Goal: Communication & Community: Share content

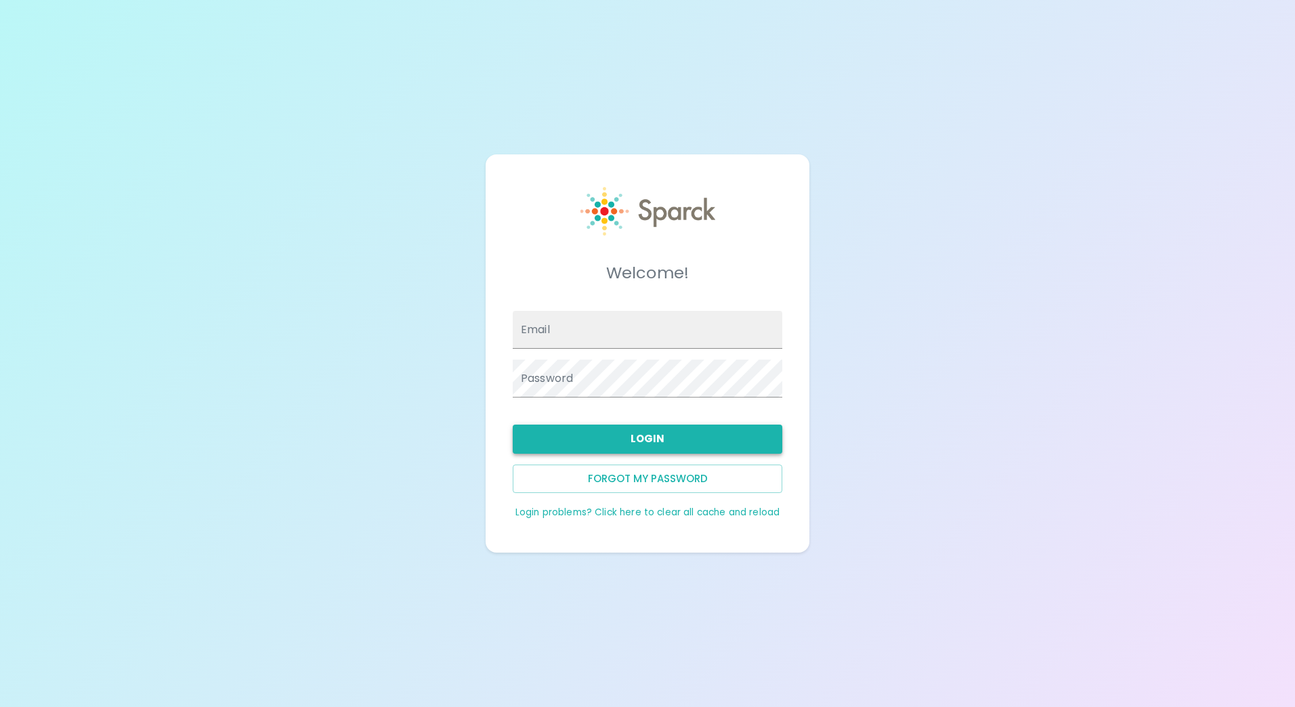
type input "[EMAIL_ADDRESS][DOMAIN_NAME]"
click at [637, 429] on button "Login" at bounding box center [648, 439] width 270 height 28
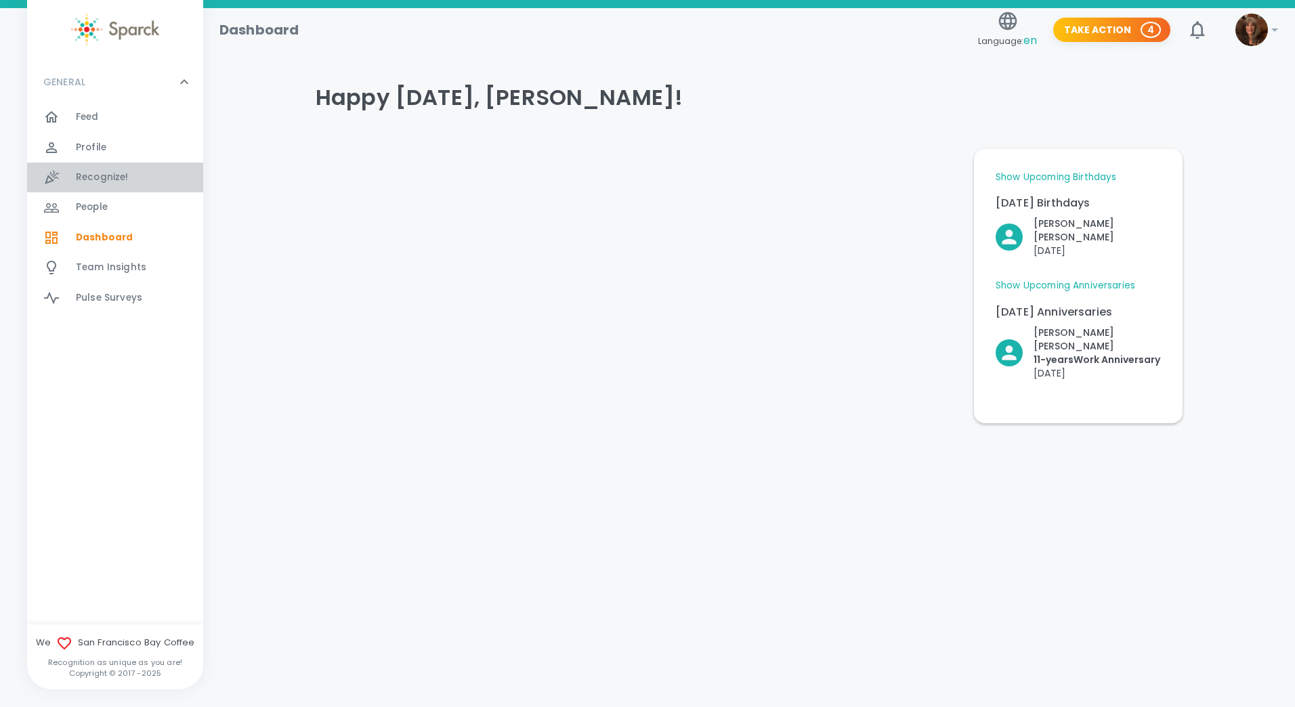
click at [116, 173] on span "Recognize!" at bounding box center [102, 178] width 53 height 14
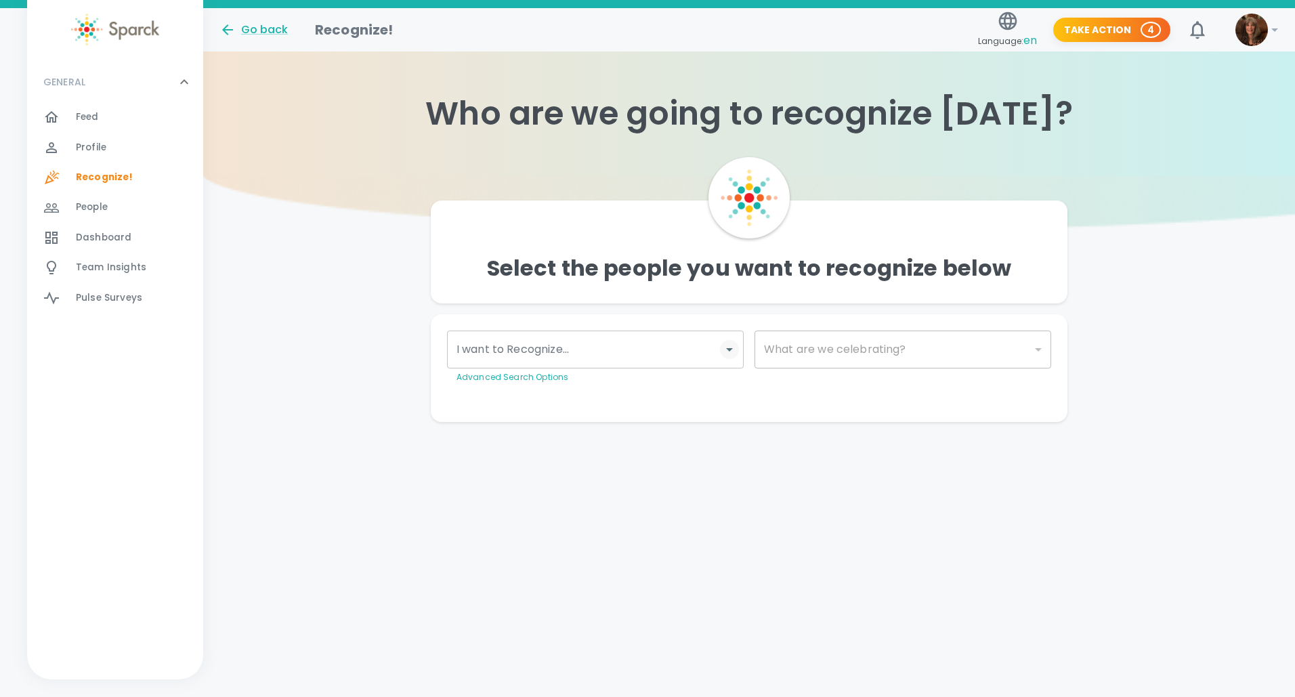
click at [727, 348] on icon "Open" at bounding box center [729, 349] width 7 height 3
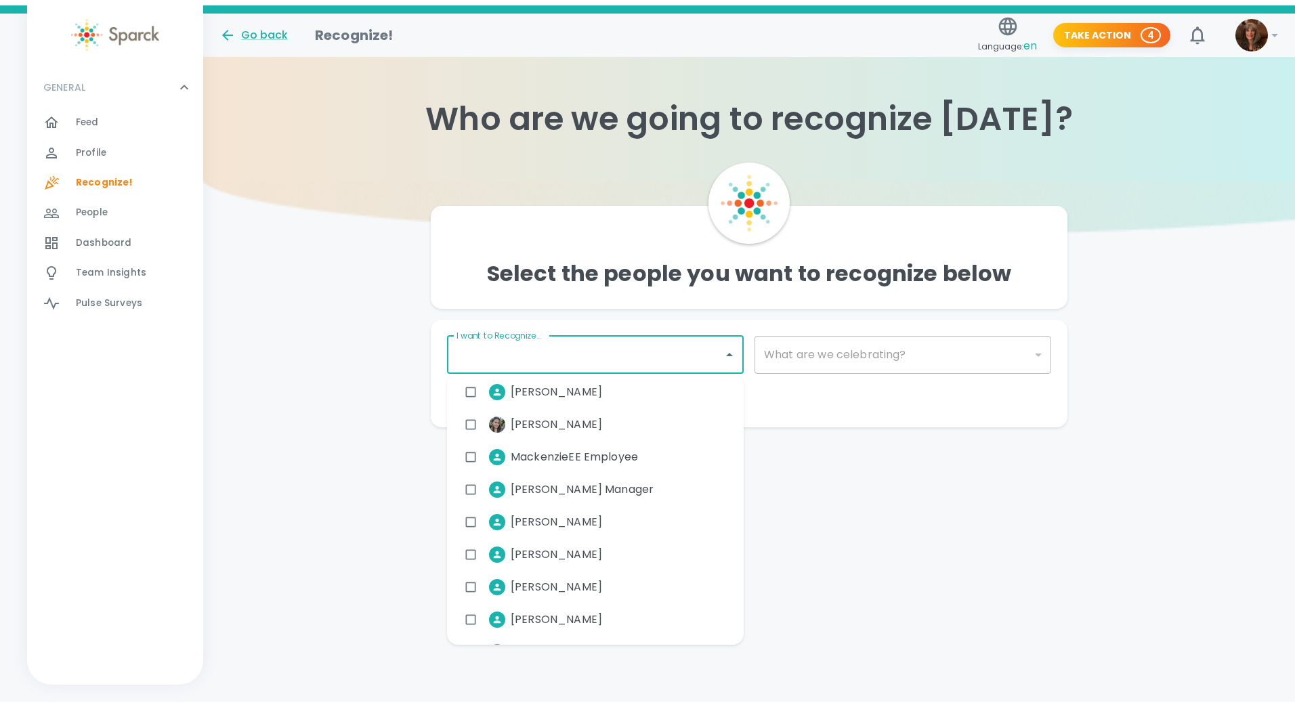
scroll to position [5961, 0]
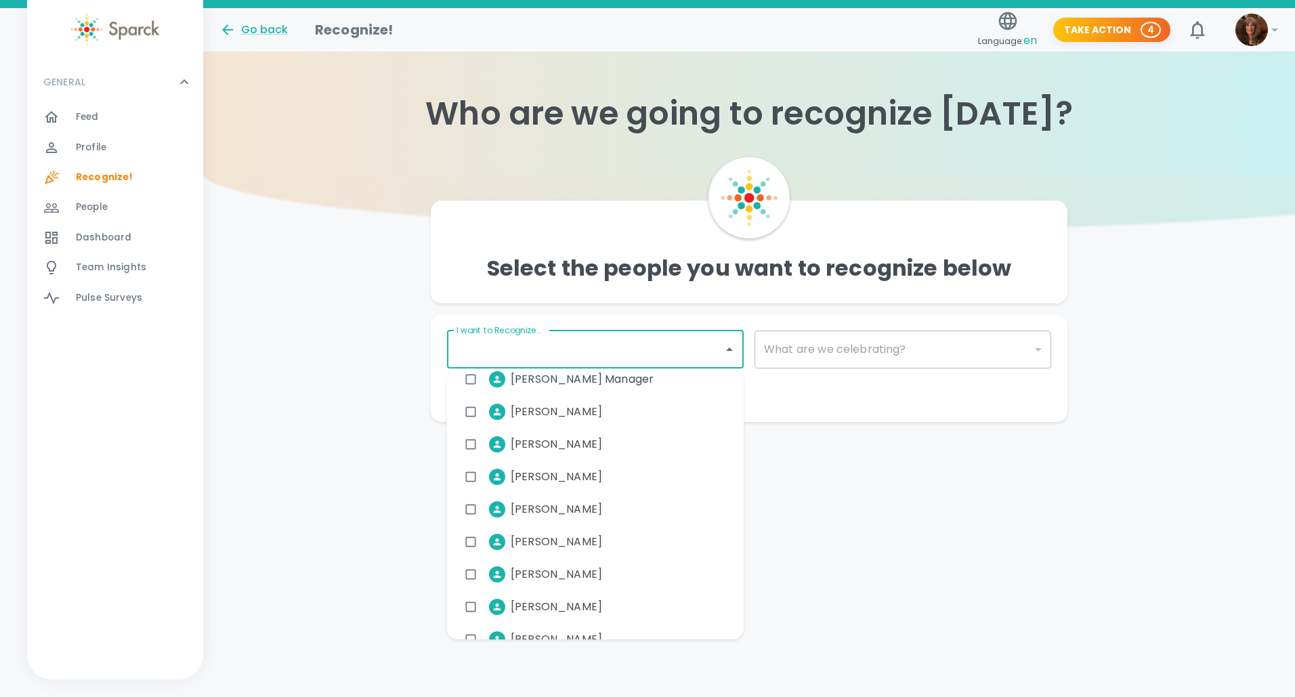
click at [538, 429] on li "[PERSON_NAME]" at bounding box center [535, 444] width 155 height 34
checkbox input "true"
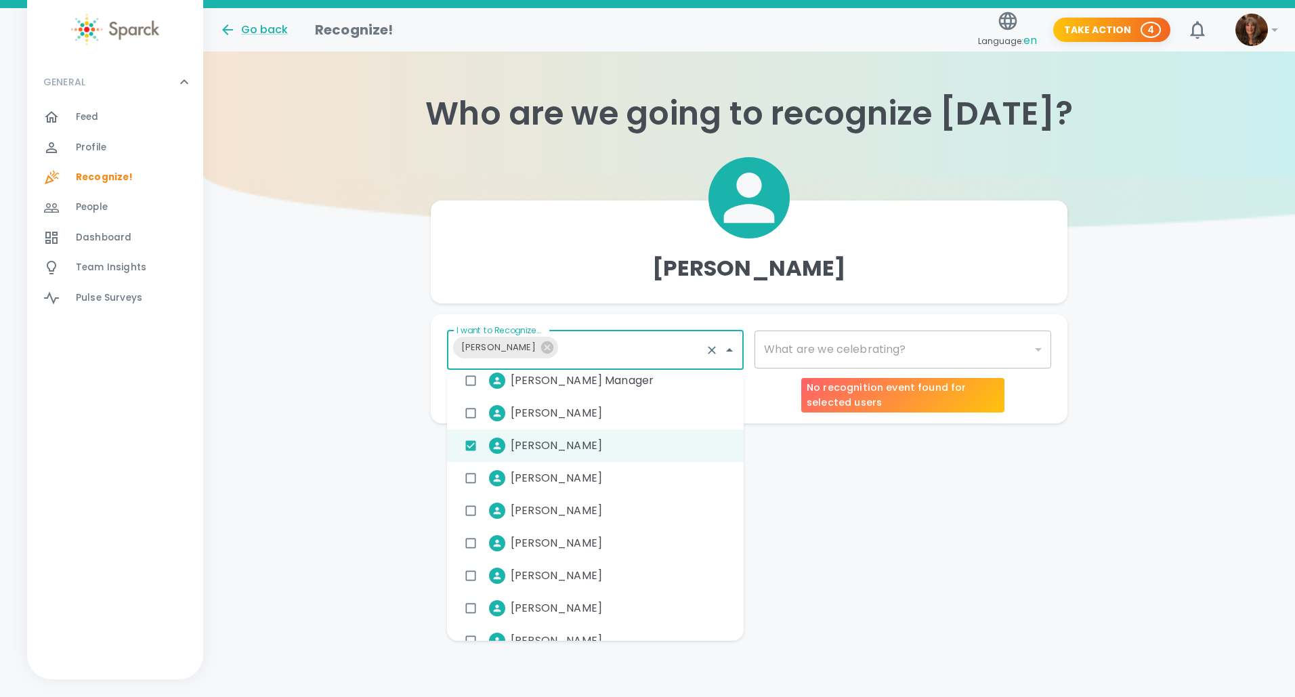
click at [1039, 342] on div "​" at bounding box center [903, 350] width 297 height 38
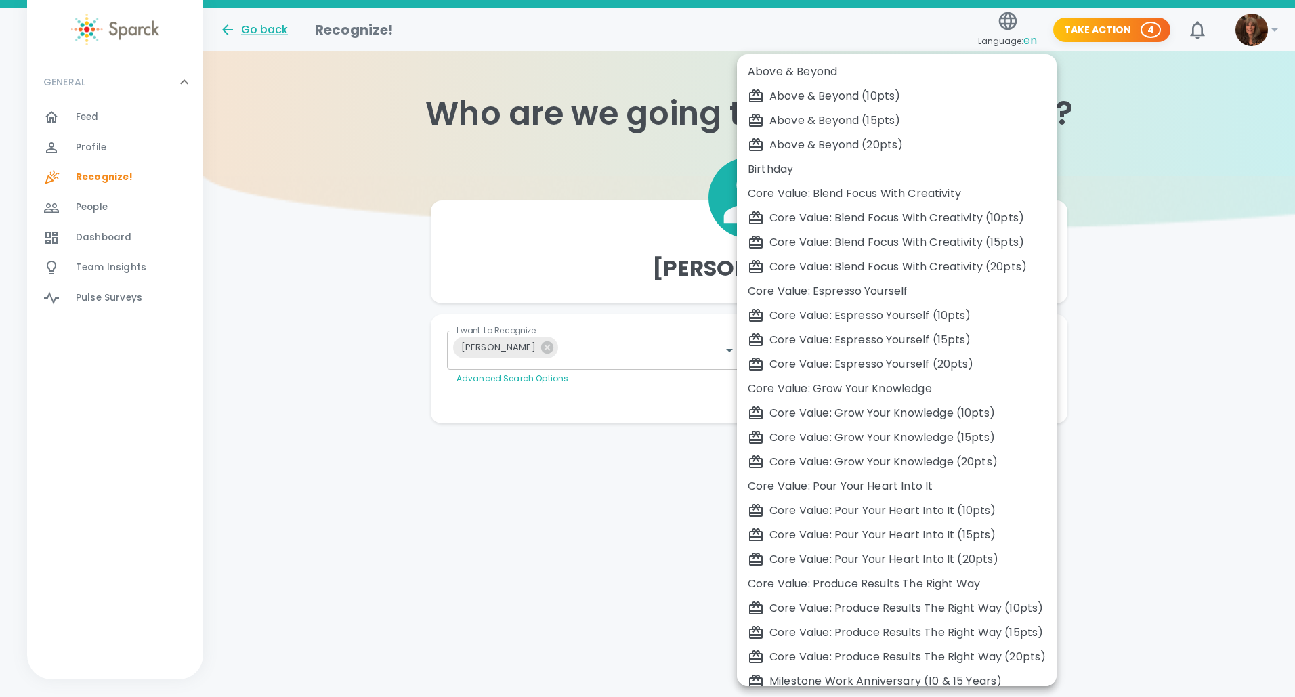
click at [1035, 347] on body "Skip Navigation Go back Recognize! Language: en Take Action 4 ! GENERAL 0 Feed …" at bounding box center [647, 239] width 1295 height 478
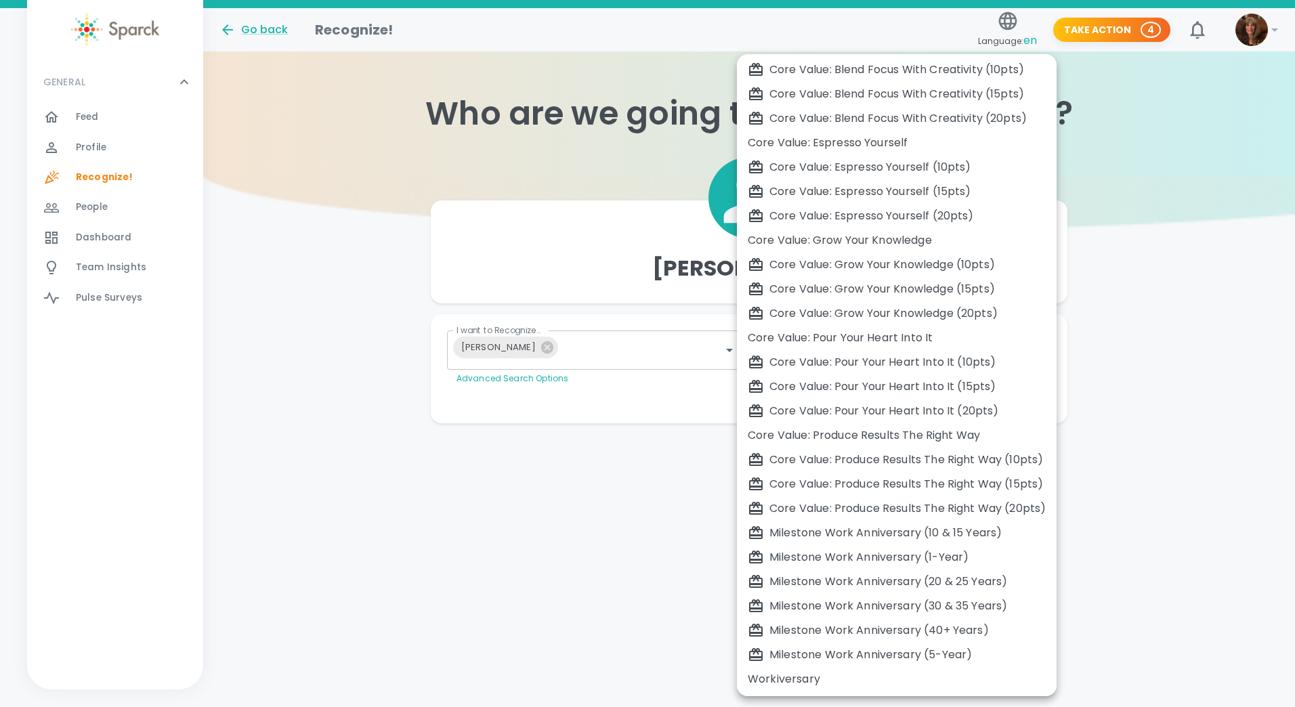
scroll to position [149, 0]
click at [768, 675] on div "Workiversary" at bounding box center [897, 679] width 298 height 16
type input "2073"
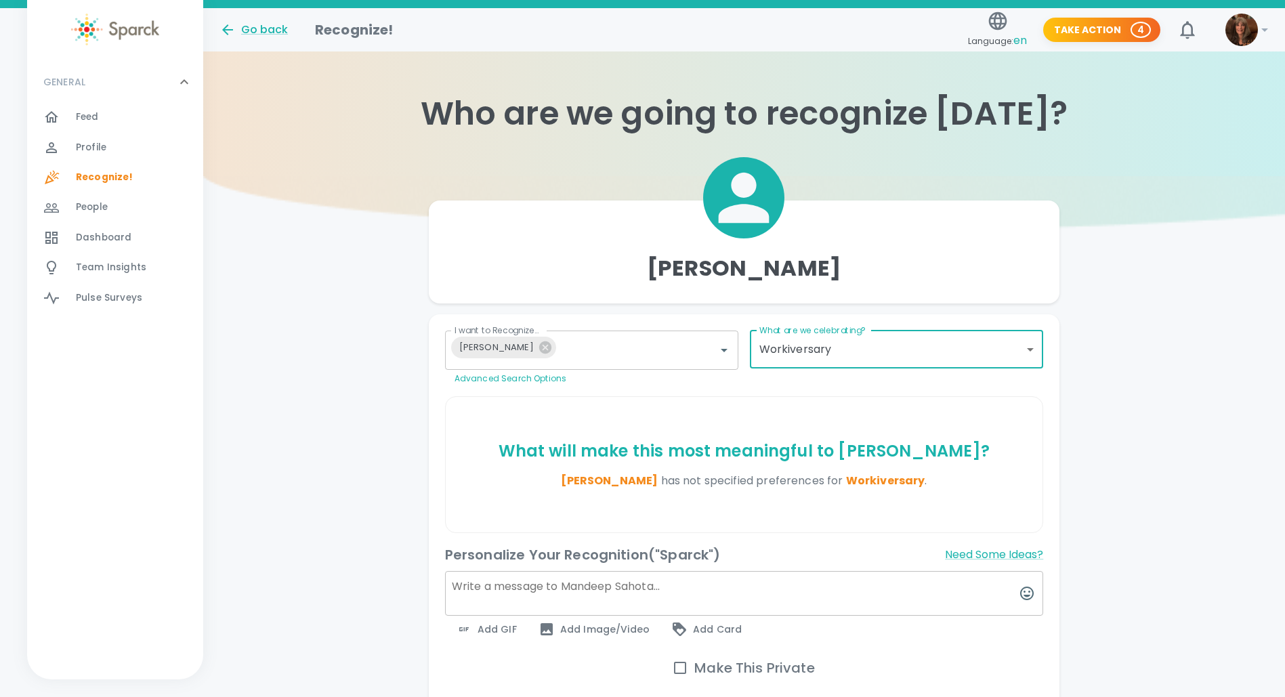
click at [507, 587] on textarea at bounding box center [744, 593] width 599 height 45
click at [530, 589] on textarea "HAPPY WORKAVERSARY" at bounding box center [744, 593] width 599 height 45
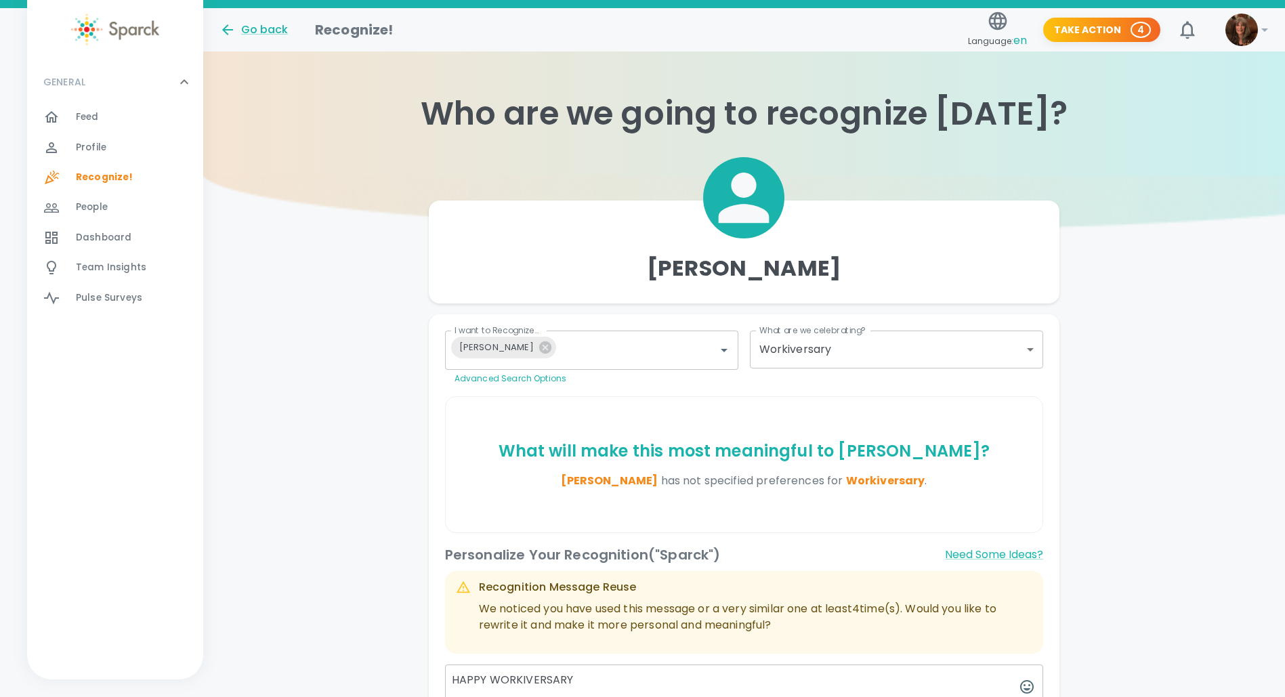
click at [577, 675] on textarea "HAPPY WORKIVERSARY" at bounding box center [744, 687] width 599 height 45
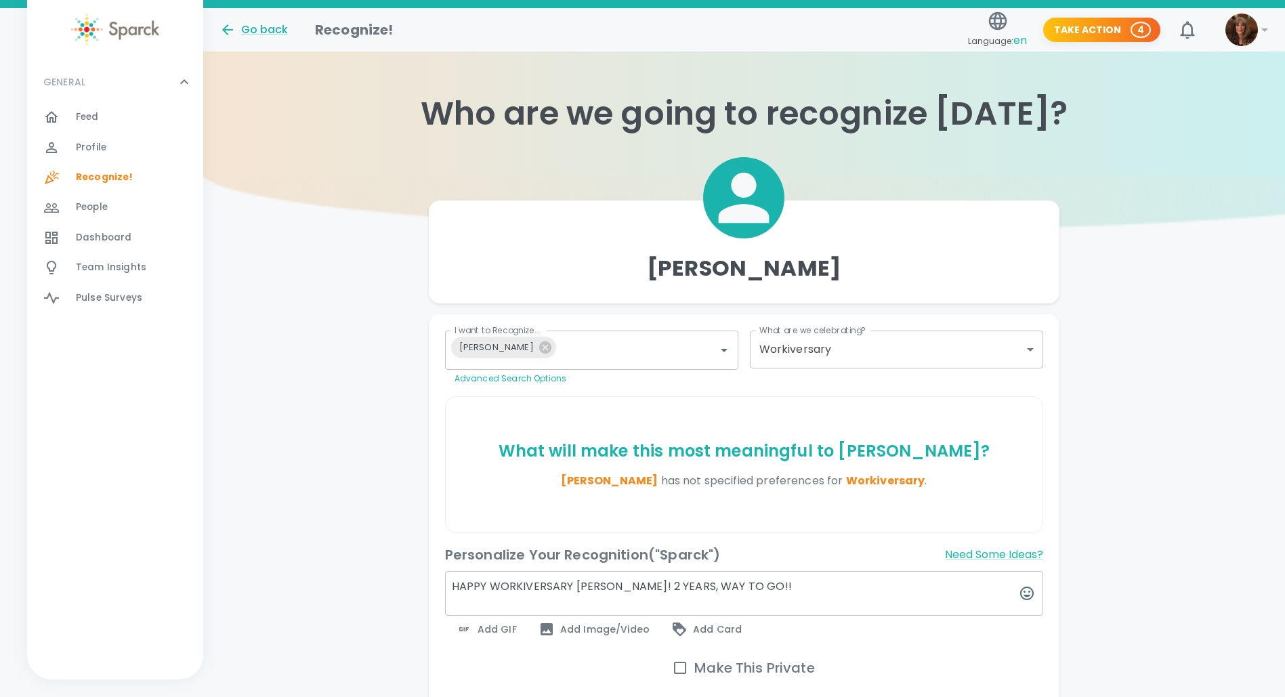
type textarea "HAPPY WORKIVERSARY [PERSON_NAME]! 2 YEARS, WAY TO GO!!"
click at [490, 625] on span "Add GIF" at bounding box center [486, 629] width 61 height 16
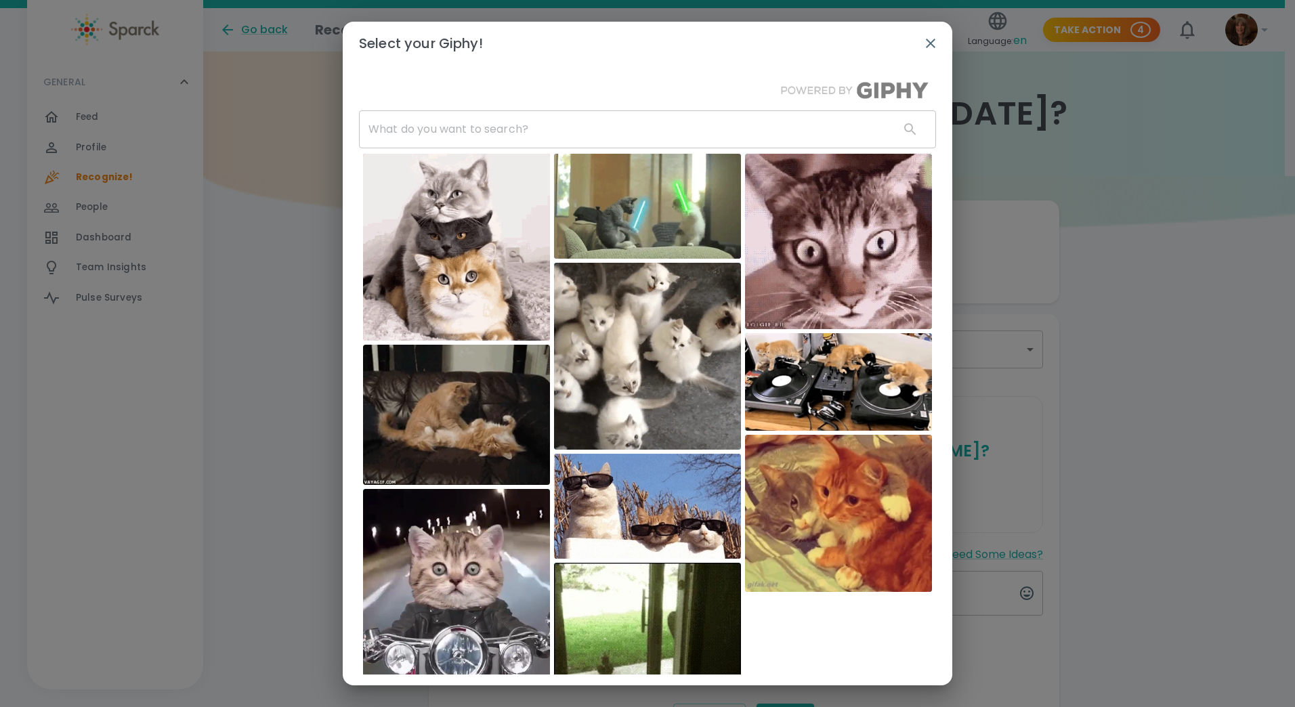
click at [419, 135] on input "text" at bounding box center [624, 129] width 530 height 38
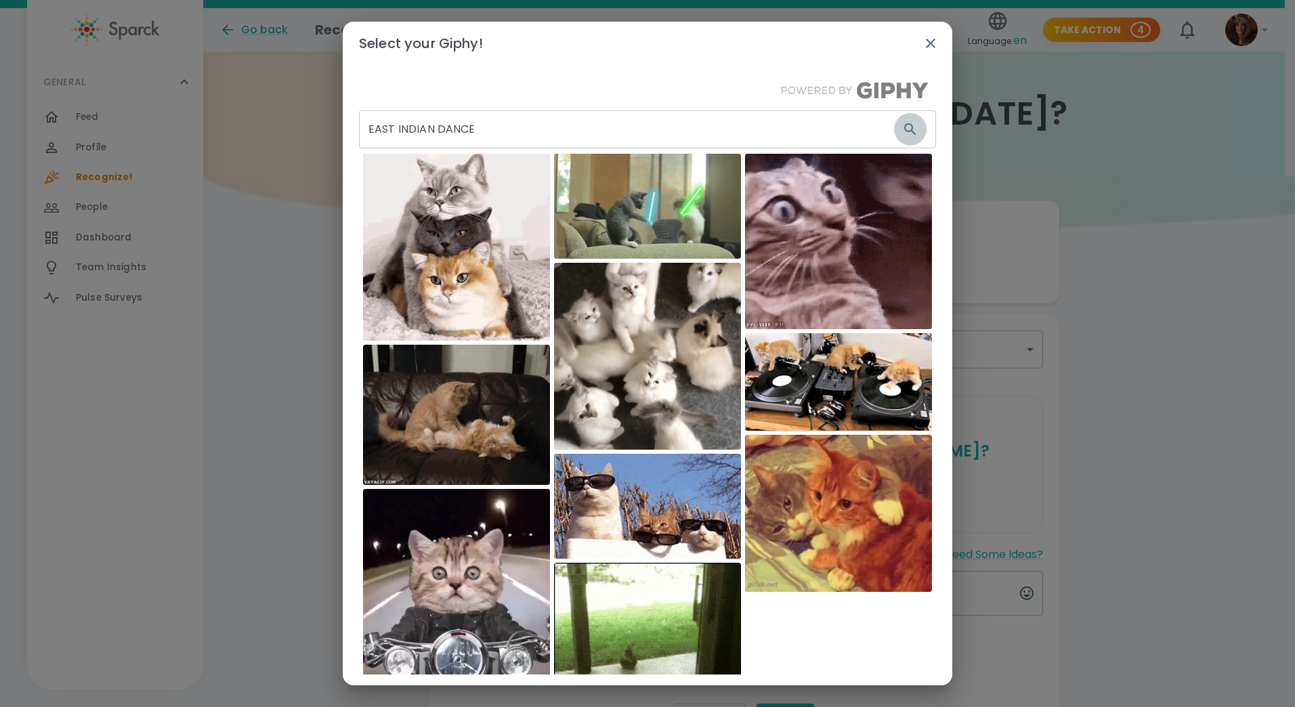
click at [902, 127] on icon "button" at bounding box center [910, 129] width 16 height 16
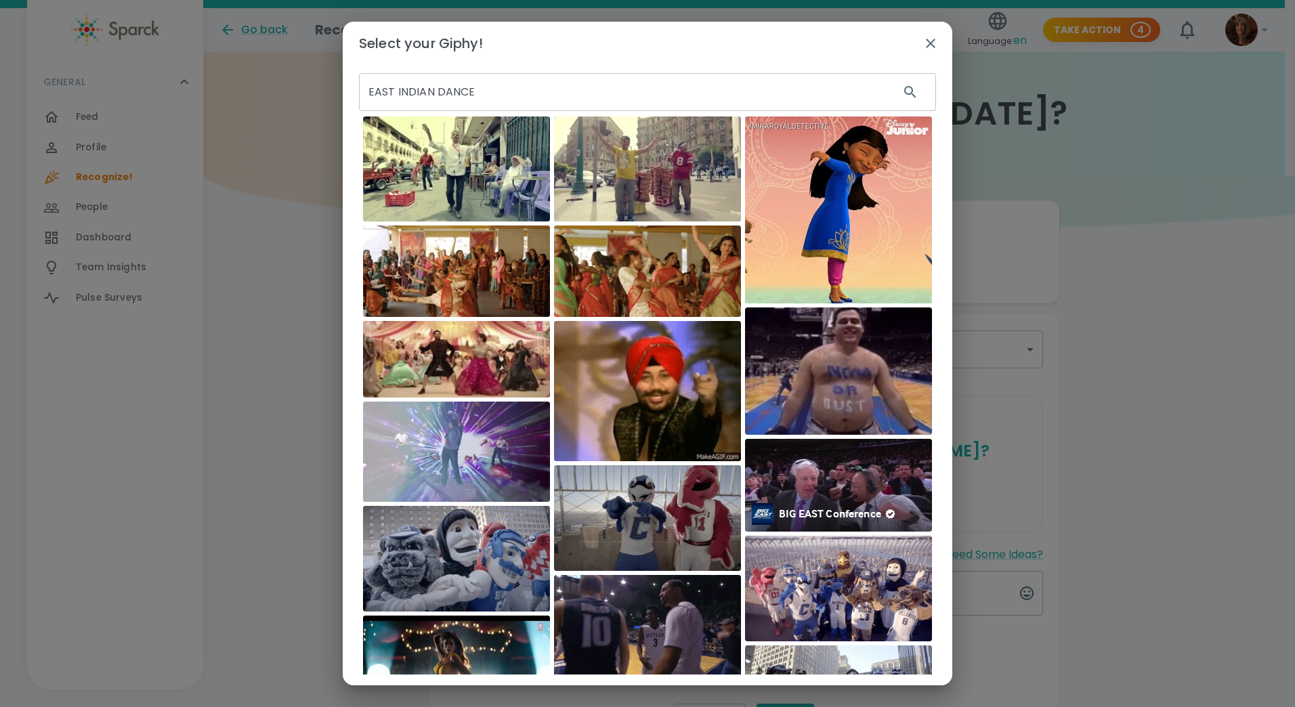
scroll to position [0, 0]
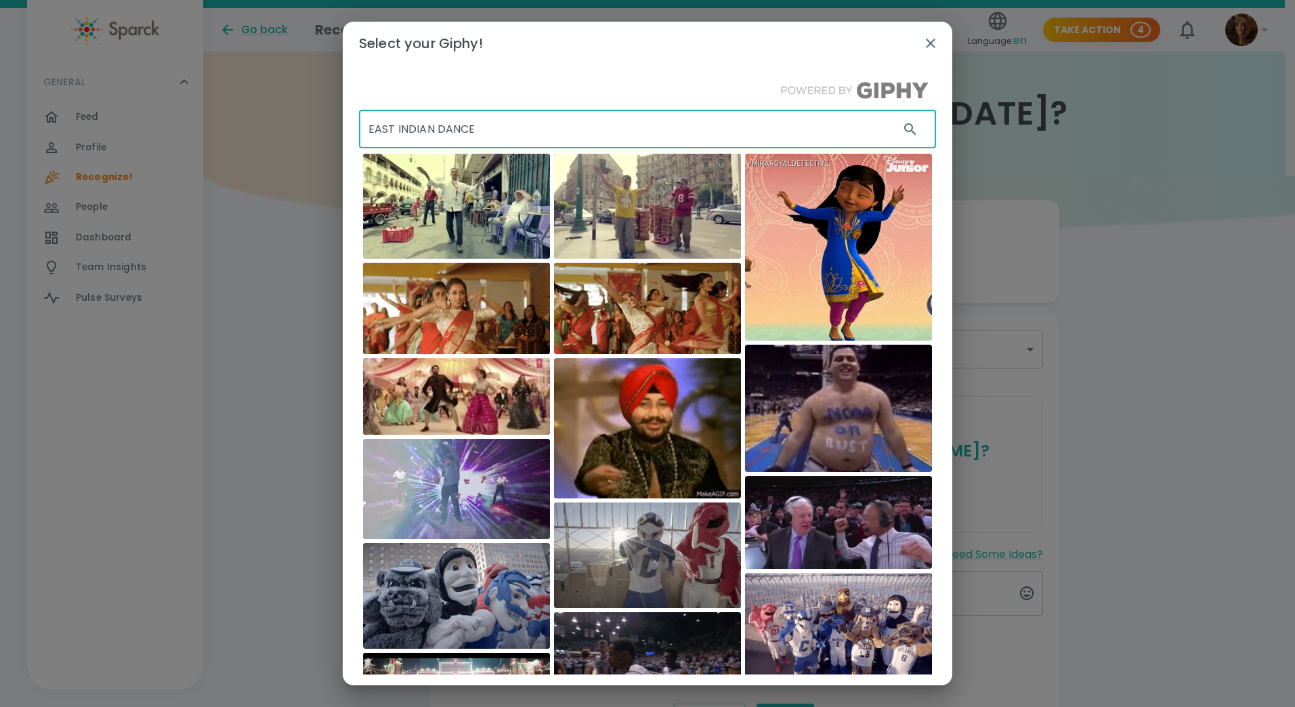
click at [480, 131] on input "EAST INDIAN DANCE" at bounding box center [624, 129] width 530 height 38
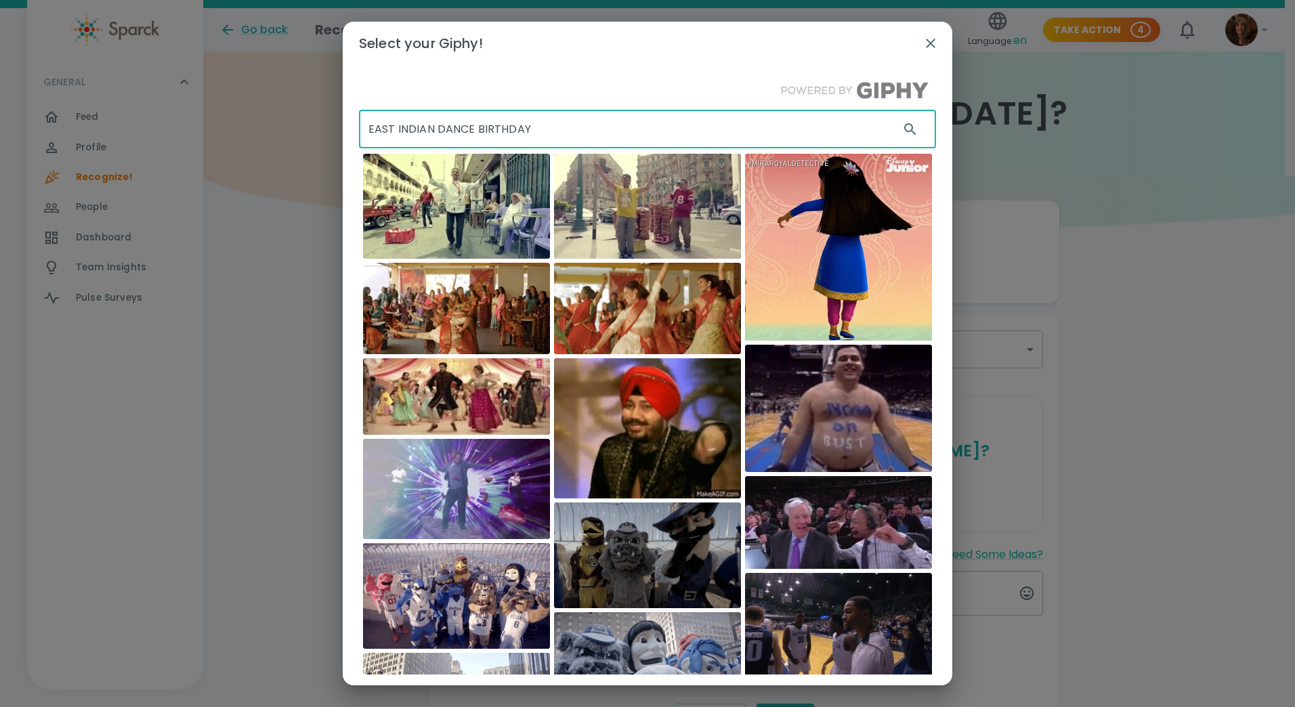
click at [473, 131] on input "EAST INDIAN DANCE BIRTHDAY" at bounding box center [624, 129] width 530 height 38
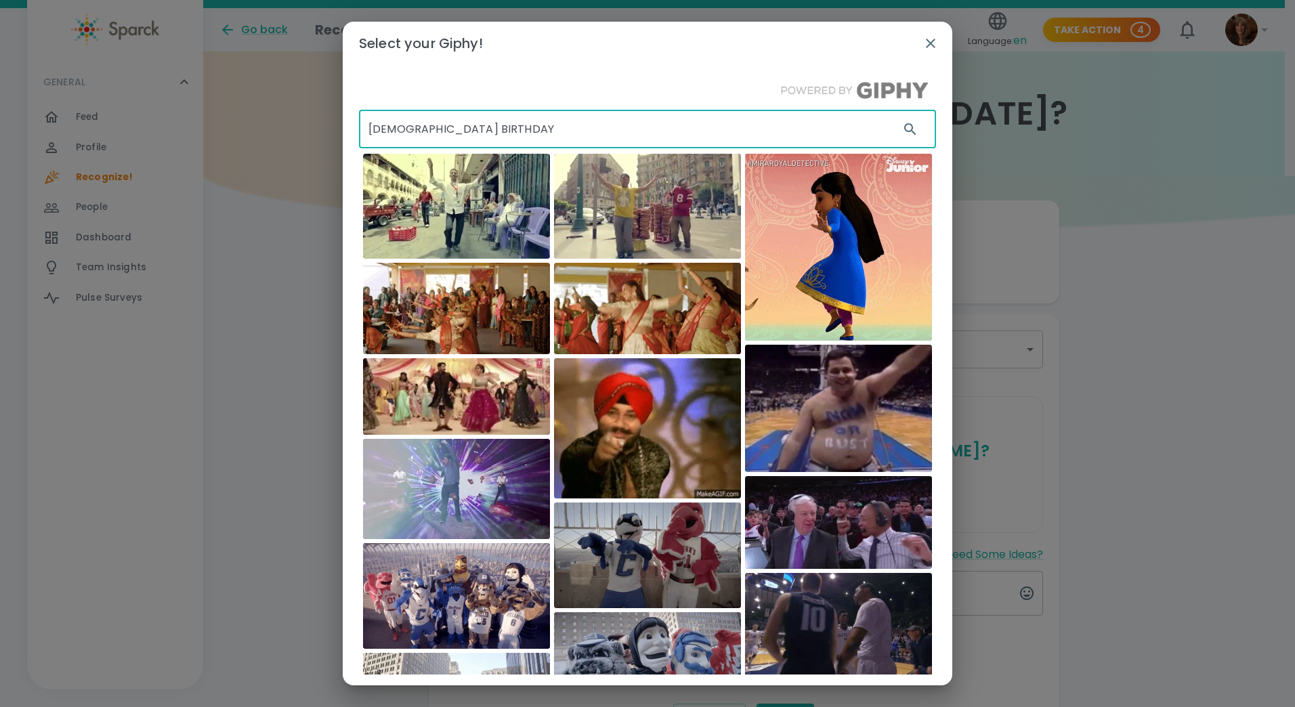
click at [904, 125] on icon "button" at bounding box center [910, 129] width 12 height 12
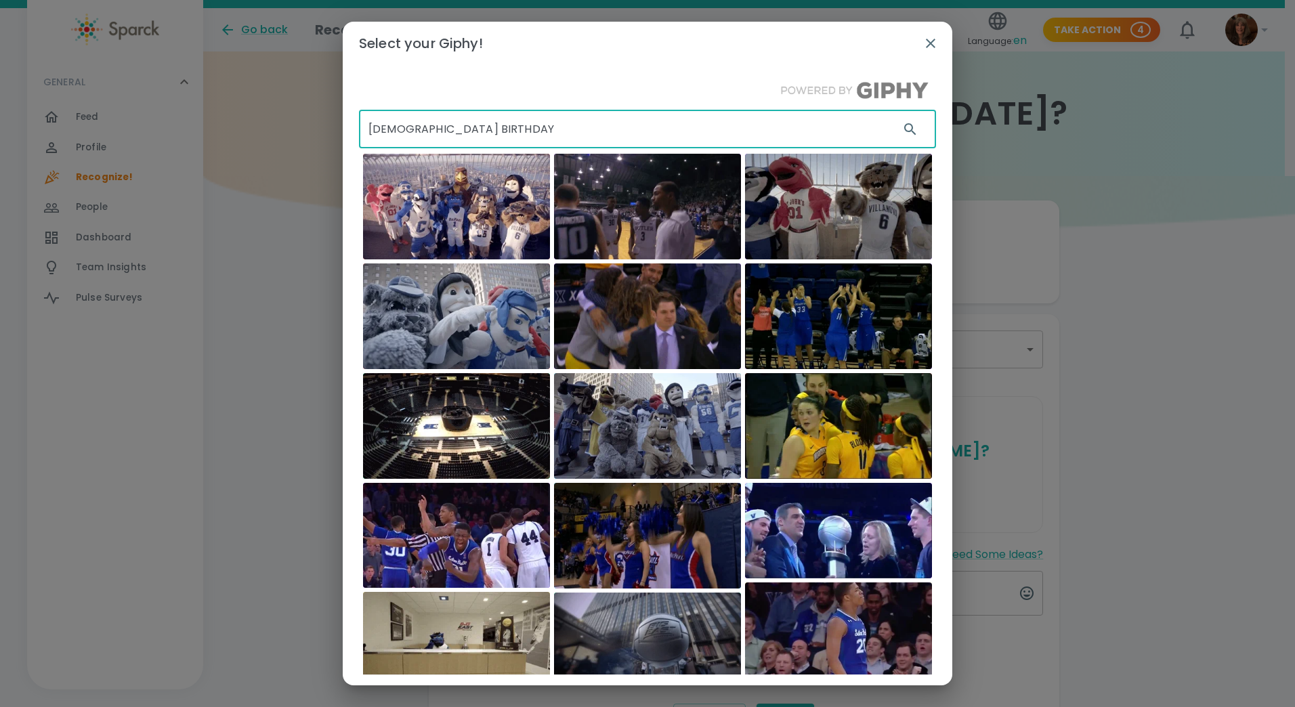
click at [434, 127] on input "[DEMOGRAPHIC_DATA] BIRTHDAY" at bounding box center [624, 129] width 530 height 38
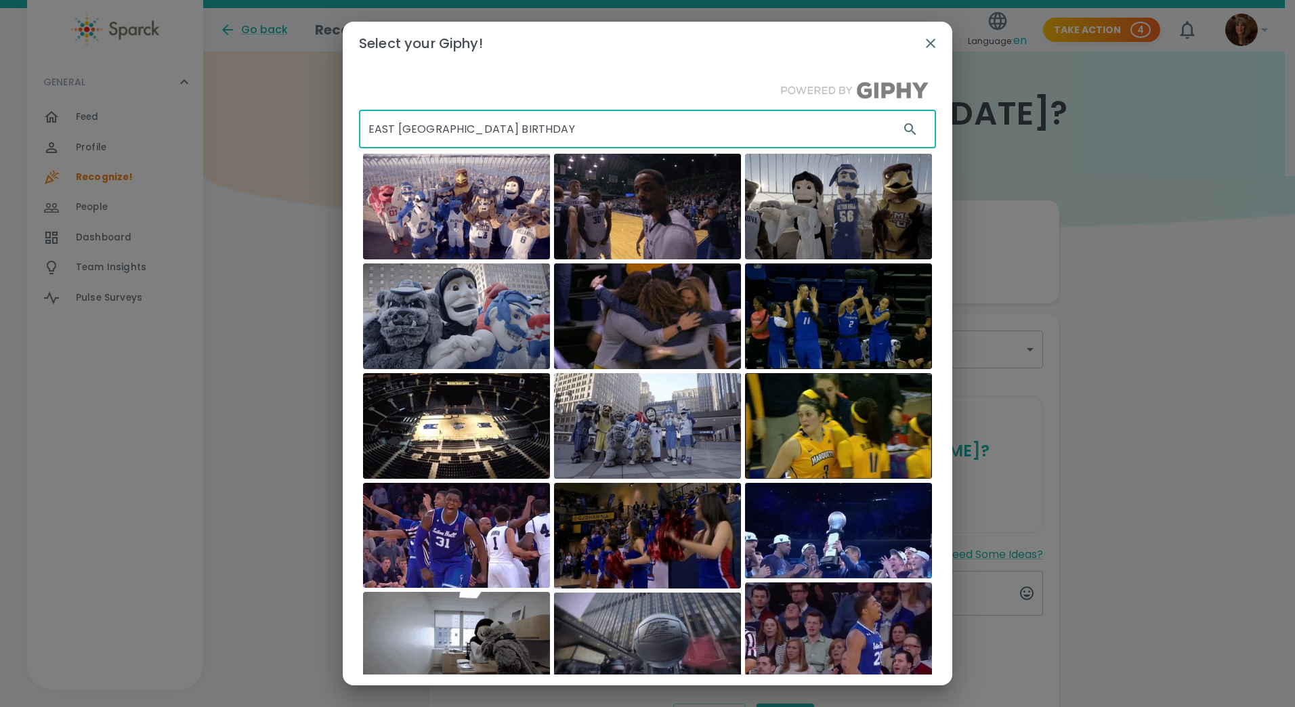
click at [395, 130] on input "EAST [GEOGRAPHIC_DATA] BIRTHDAY" at bounding box center [624, 129] width 530 height 38
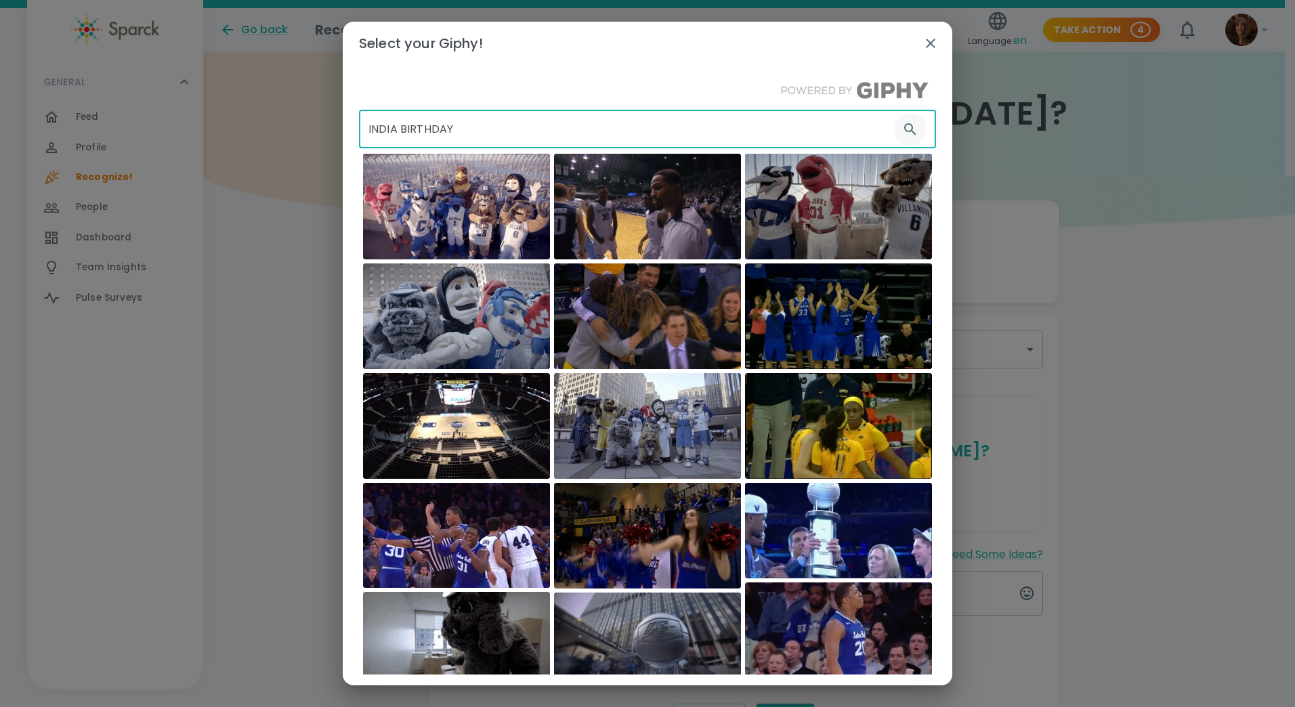
type input "INDIA BIRTHDAY"
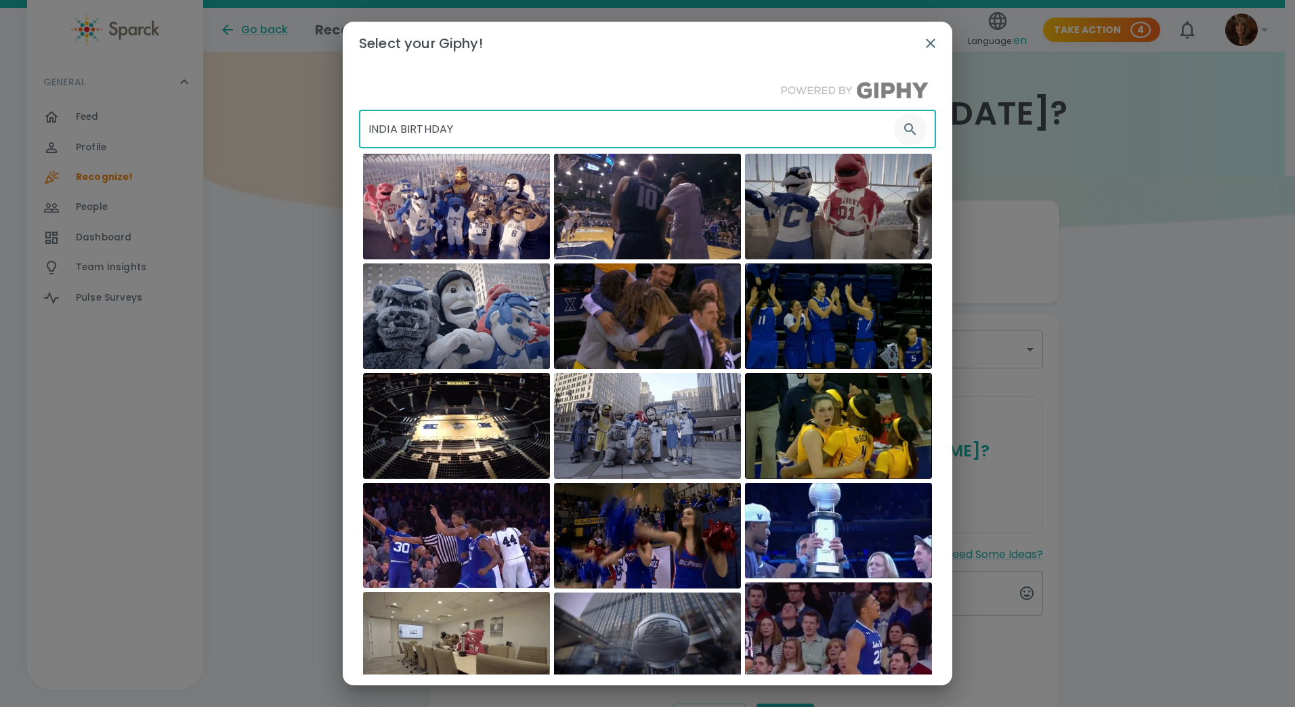
click at [904, 123] on icon "button" at bounding box center [910, 129] width 12 height 12
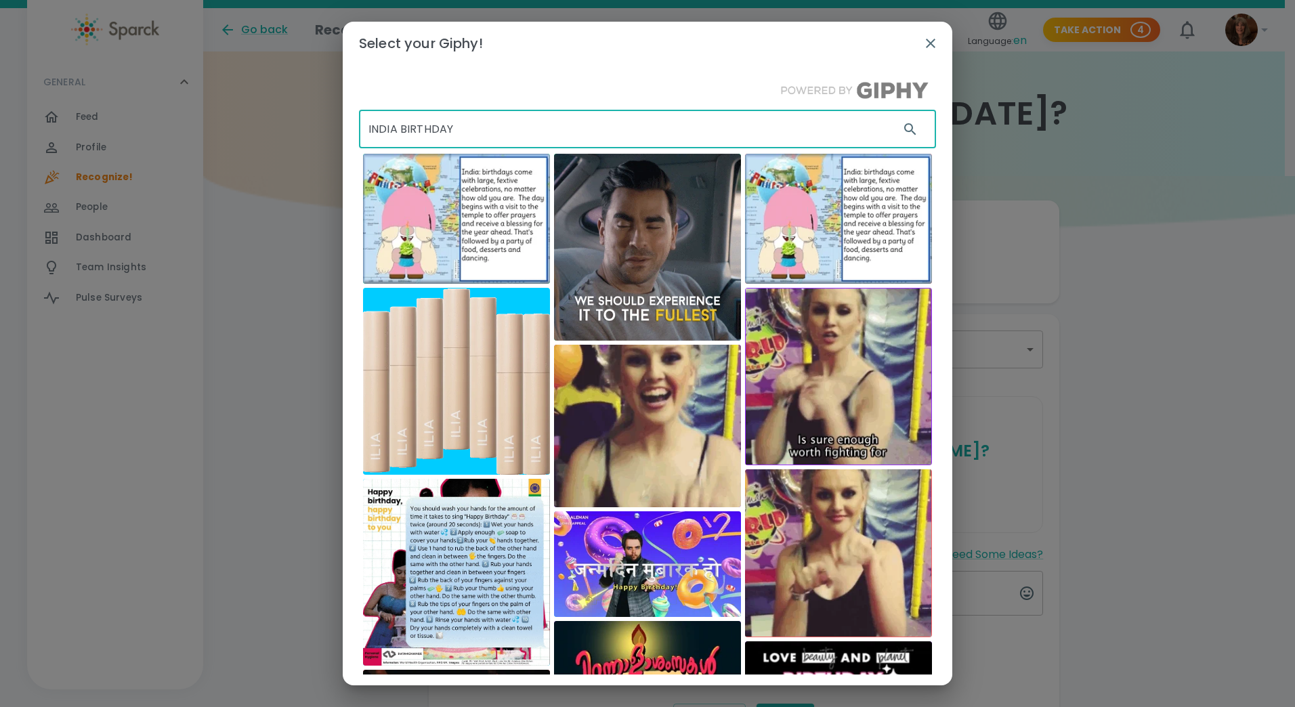
click at [400, 131] on input "INDIA BIRTHDAY" at bounding box center [624, 129] width 530 height 38
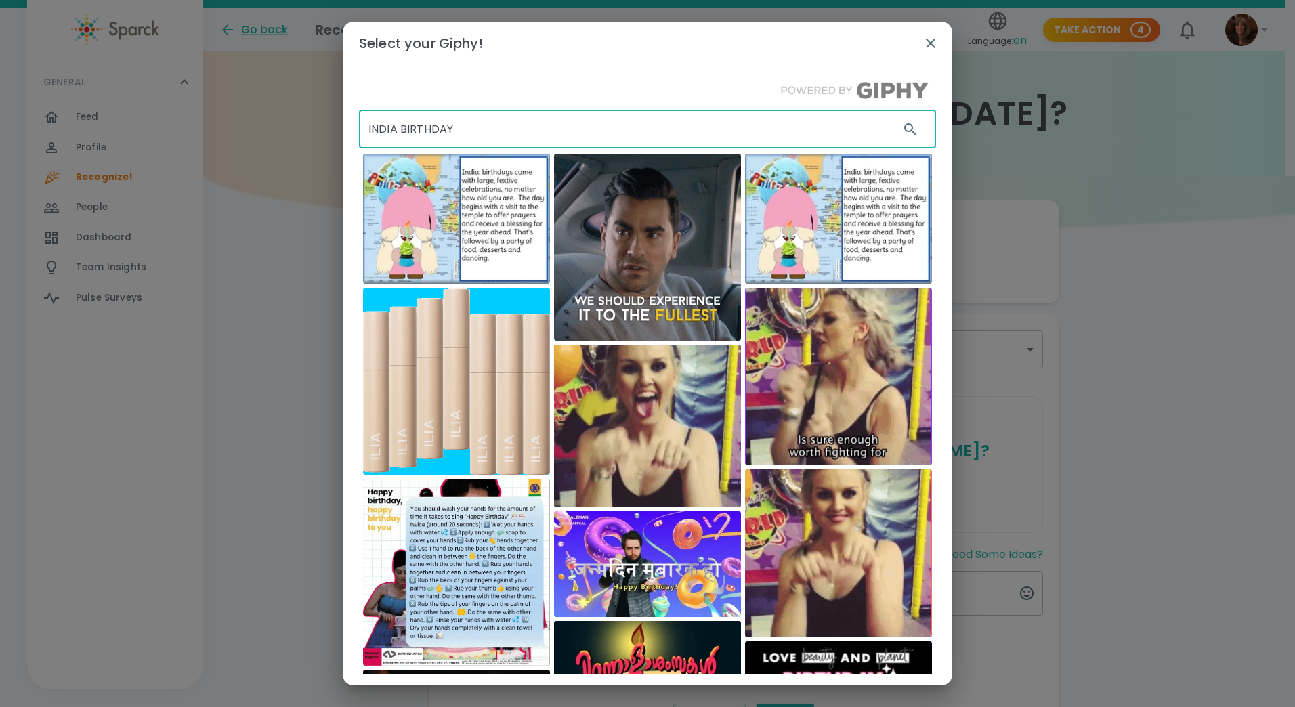
drag, startPoint x: 462, startPoint y: 131, endPoint x: 363, endPoint y: 131, distance: 98.9
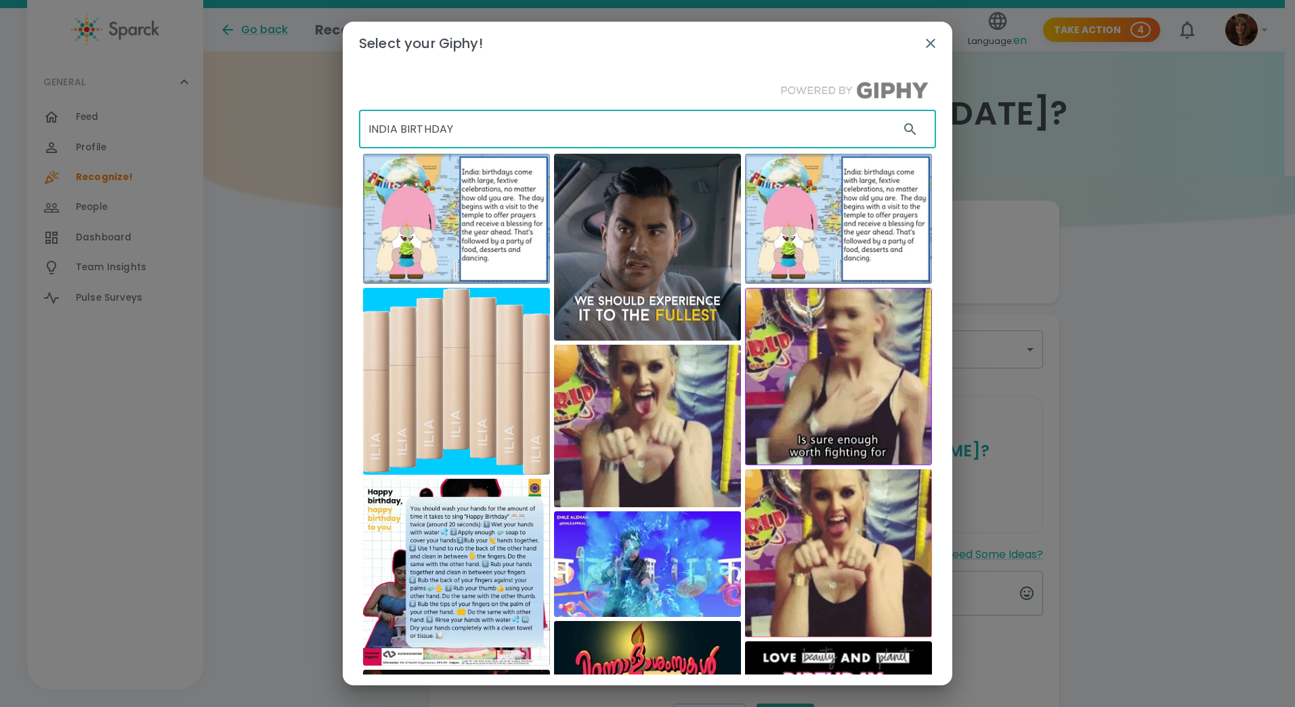
click at [363, 131] on input "INDIA BIRTHDAY" at bounding box center [624, 129] width 530 height 38
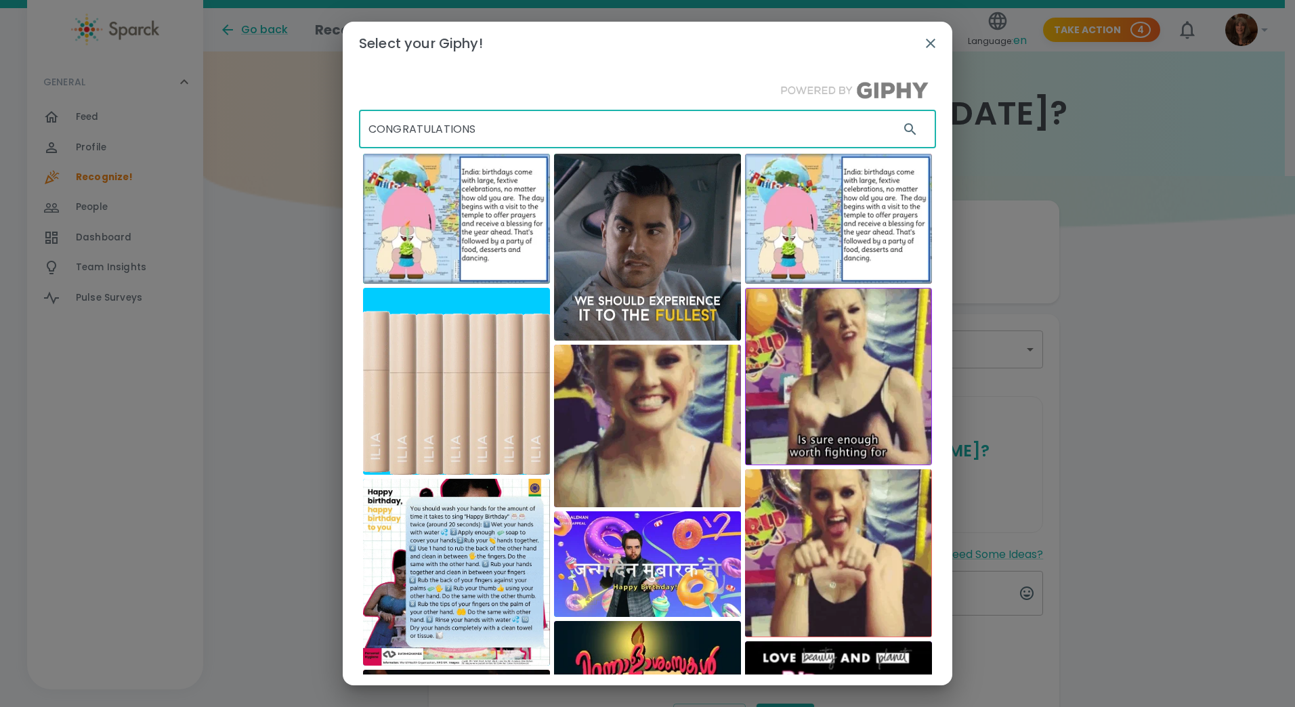
type input "CONGRATULATIONS"
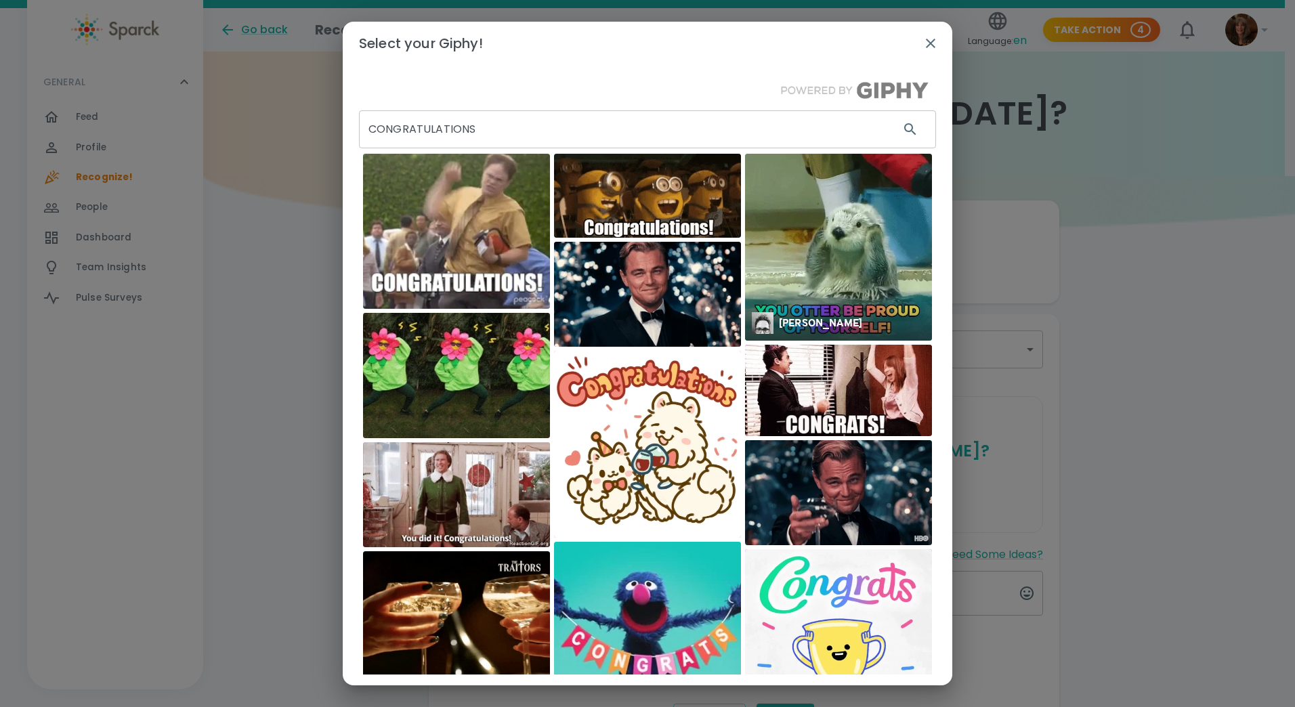
click at [822, 244] on img at bounding box center [838, 247] width 187 height 187
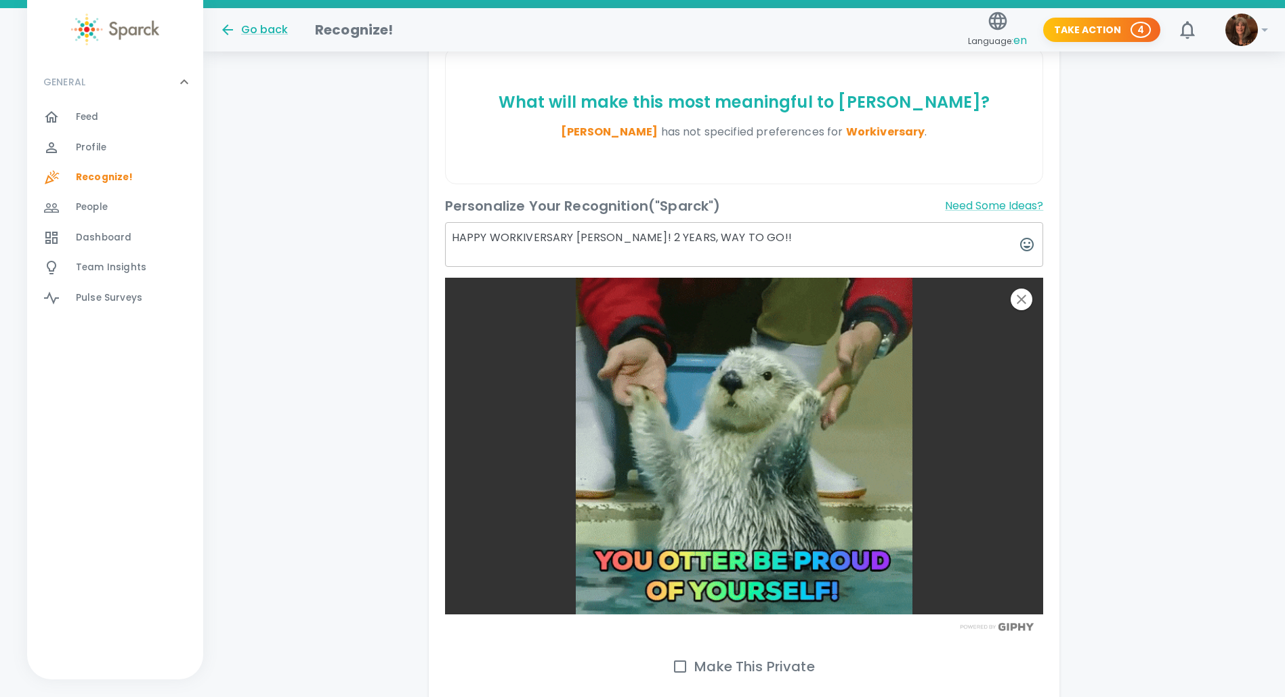
scroll to position [406, 0]
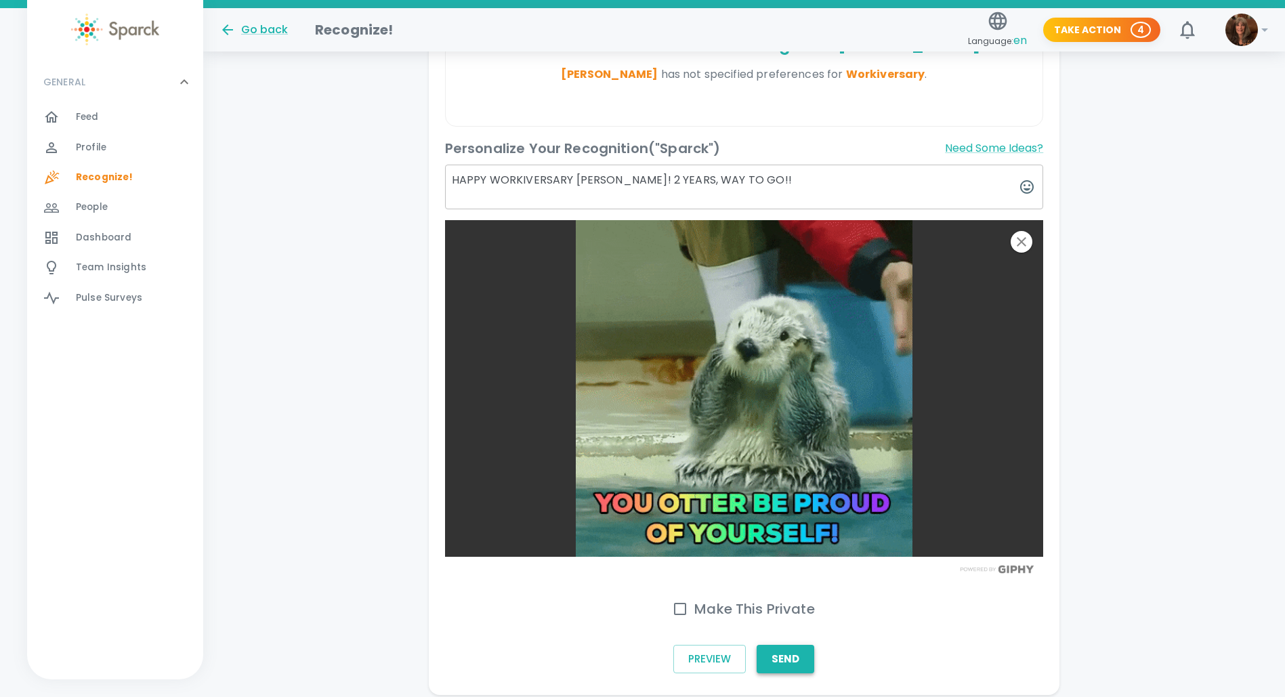
click at [780, 654] on button "Send" at bounding box center [786, 659] width 58 height 28
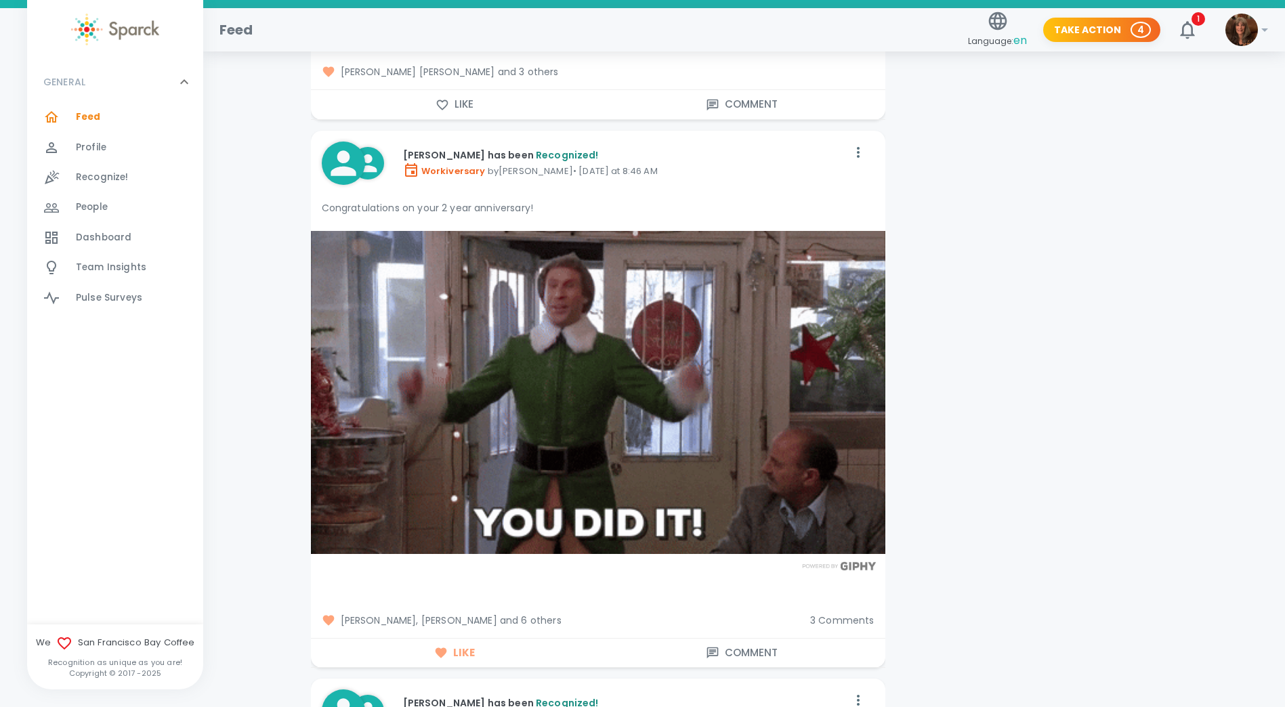
scroll to position [3861, 0]
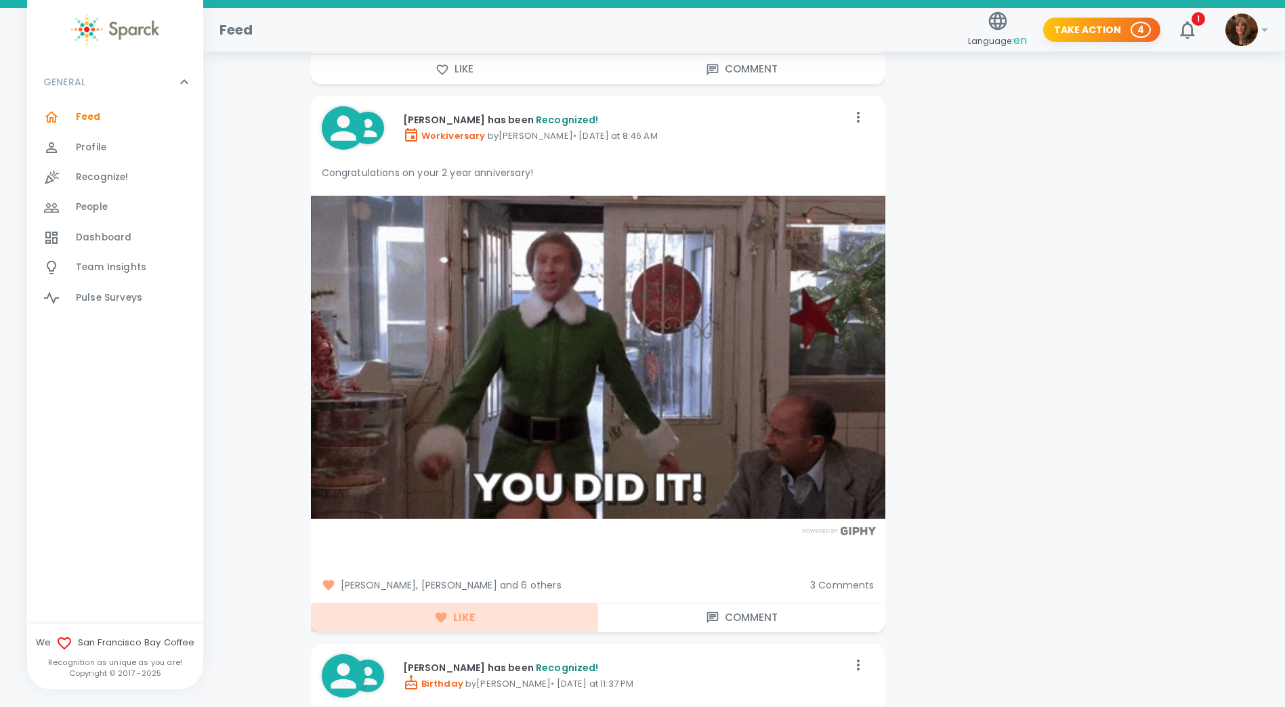
click at [462, 613] on button "Like" at bounding box center [454, 618] width 287 height 28
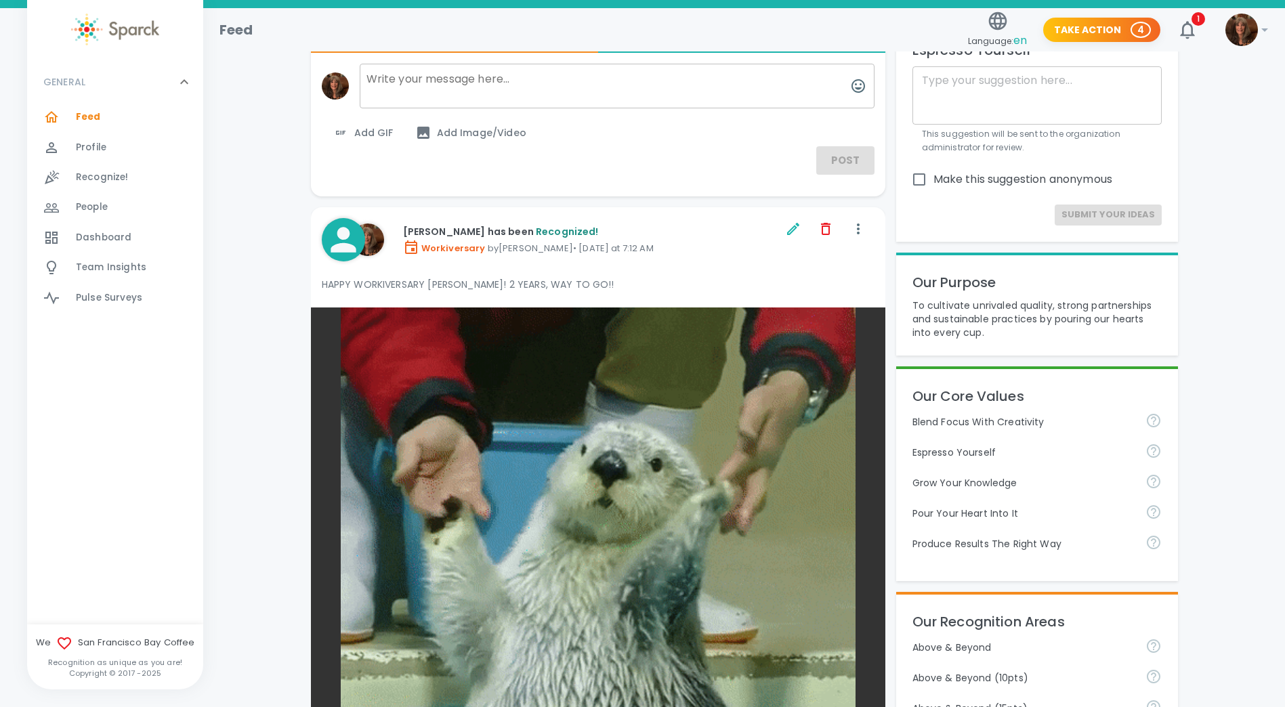
scroll to position [0, 0]
